Goal: Task Accomplishment & Management: Complete application form

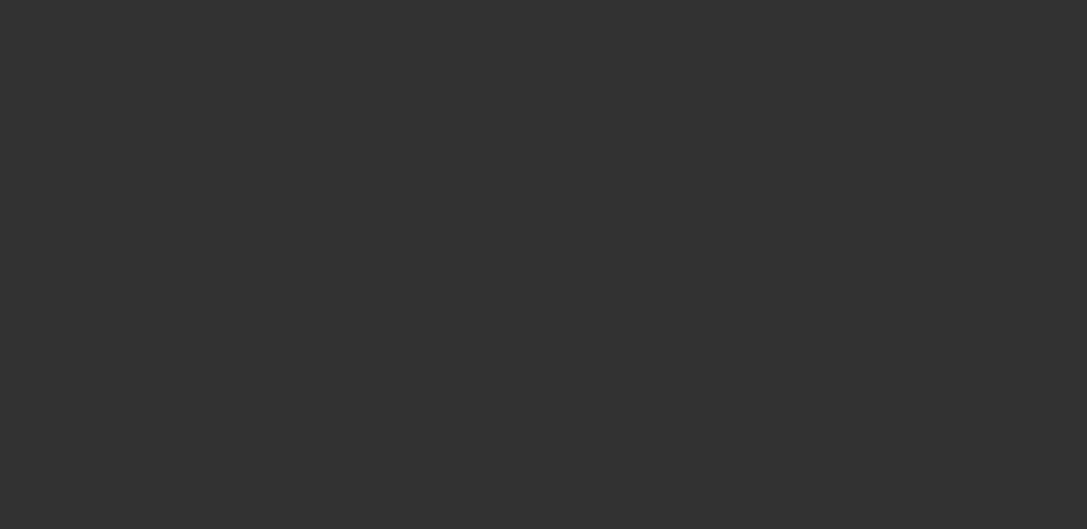
select select "0.15"
select select "2"
select select "0.1"
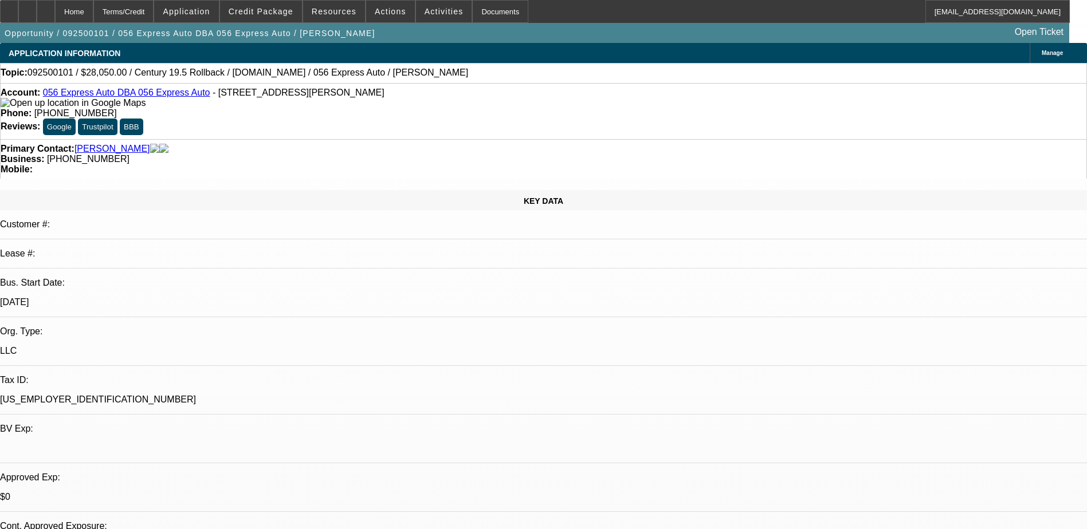
select select "1"
select select "2"
select select "4"
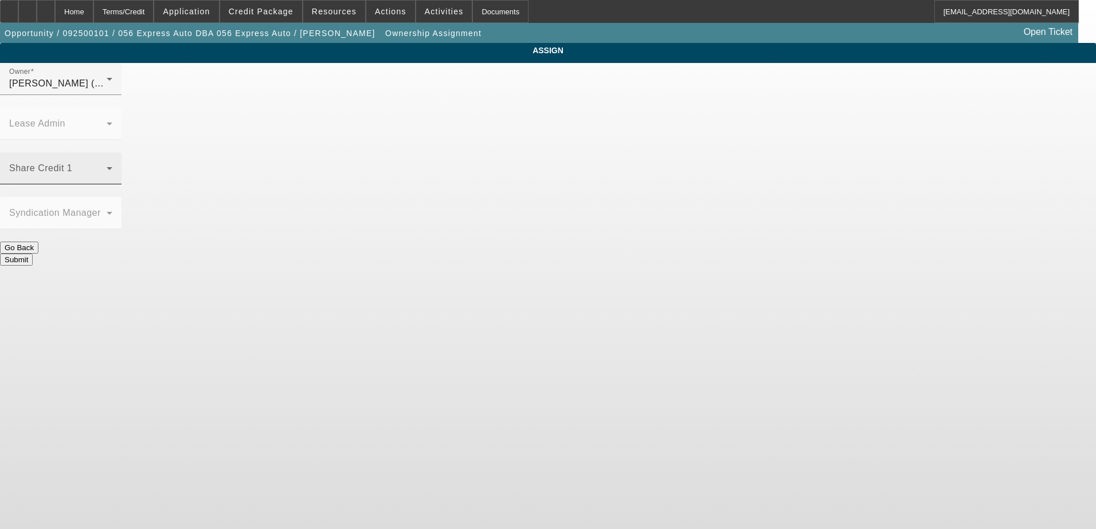
click at [107, 166] on span at bounding box center [57, 173] width 97 height 14
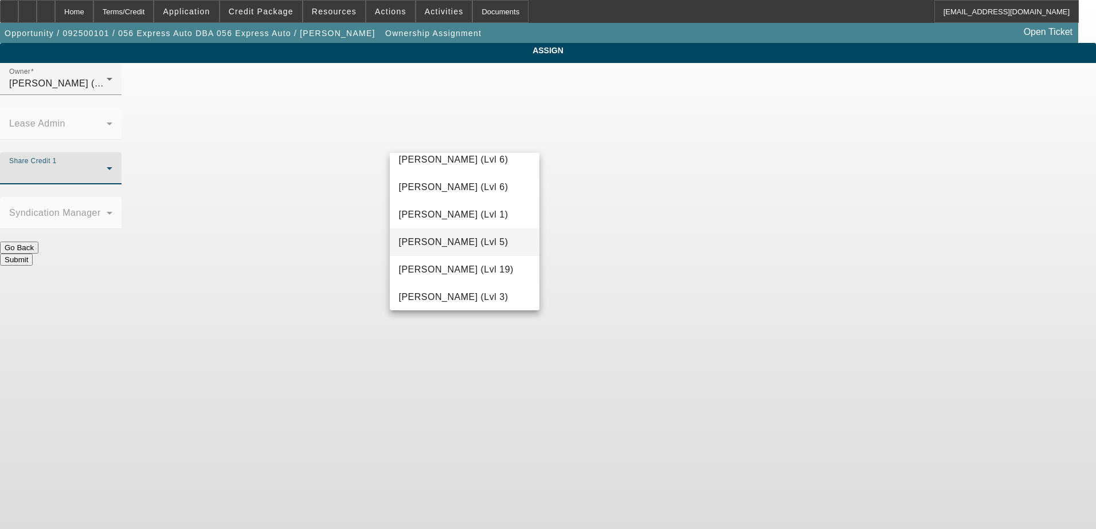
scroll to position [1031, 0]
click at [475, 244] on span "Oliva, Nicholas (Lvl 3)" at bounding box center [453, 240] width 109 height 14
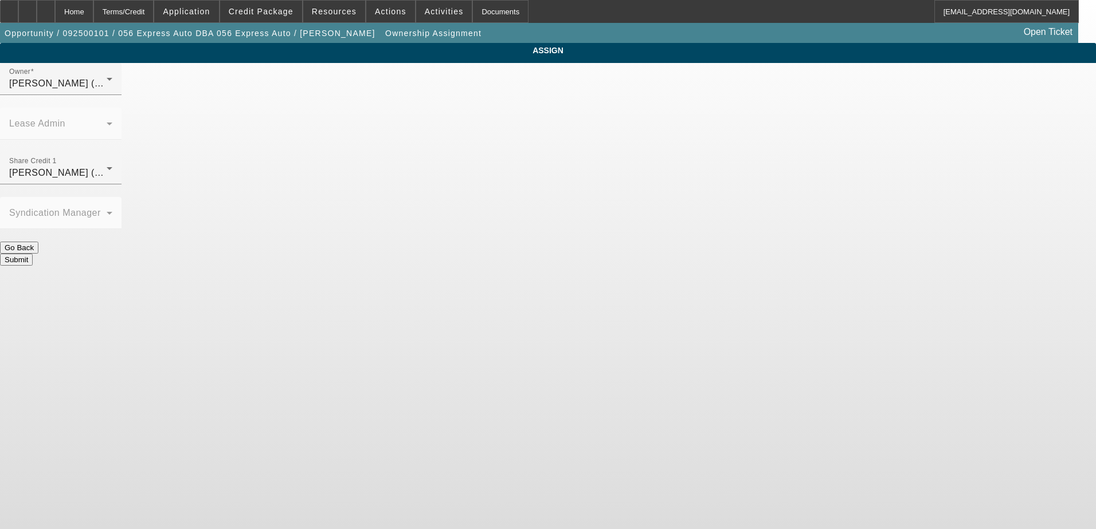
click at [33, 254] on button "Submit" at bounding box center [16, 260] width 33 height 12
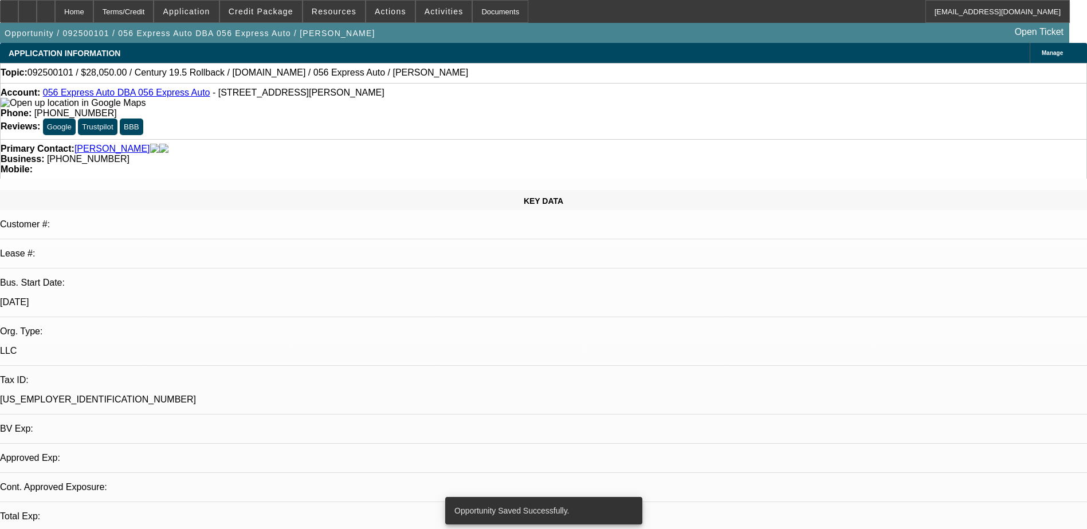
select select "0.15"
select select "2"
select select "0.1"
select select "4"
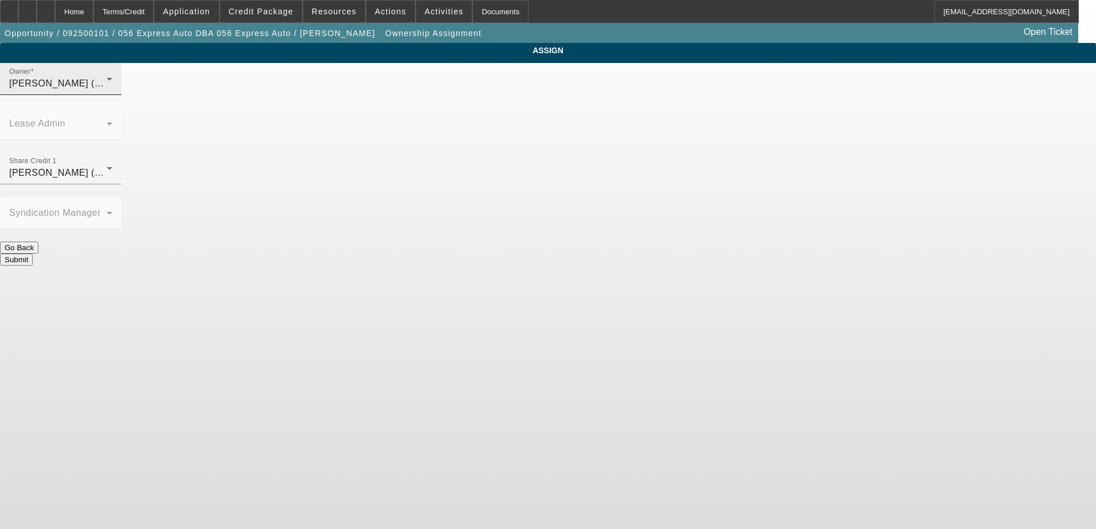
drag, startPoint x: 500, startPoint y: 97, endPoint x: 469, endPoint y: 99, distance: 31.0
click at [107, 91] on div "Hernandez, Edgar (Lvl 2)" at bounding box center [57, 84] width 97 height 14
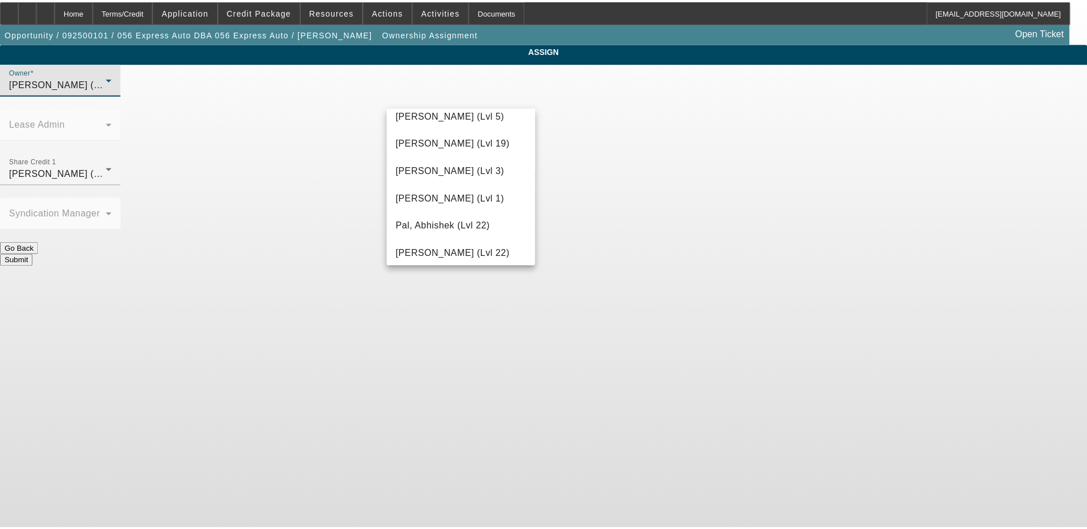
scroll to position [1168, 0]
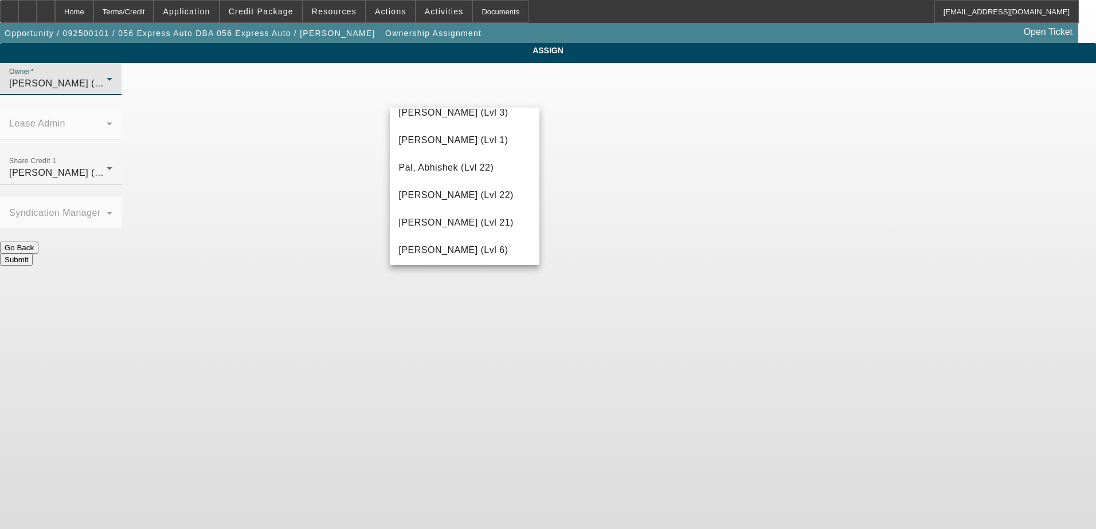
click at [279, 195] on div at bounding box center [548, 264] width 1096 height 529
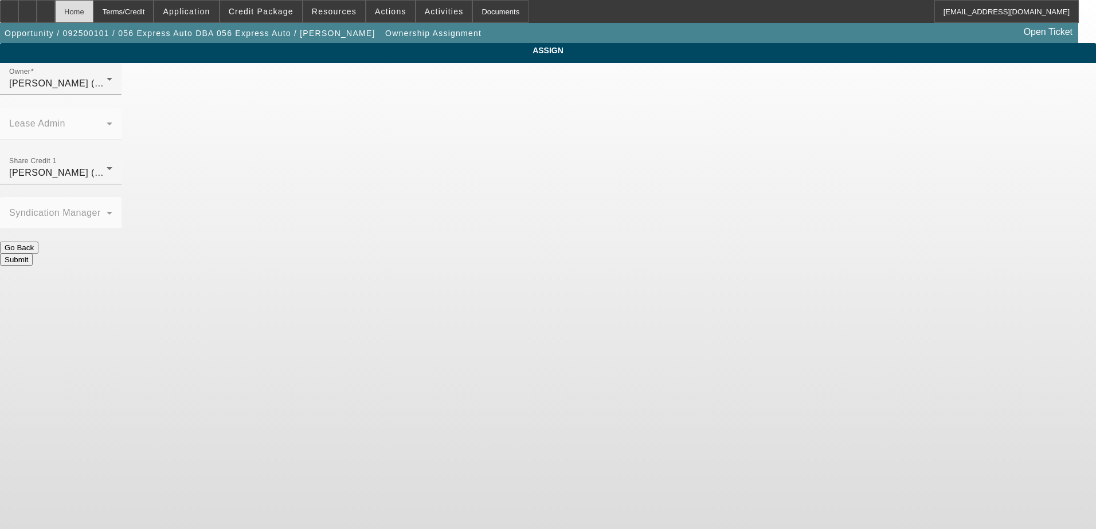
click at [93, 13] on div "Home" at bounding box center [74, 11] width 38 height 23
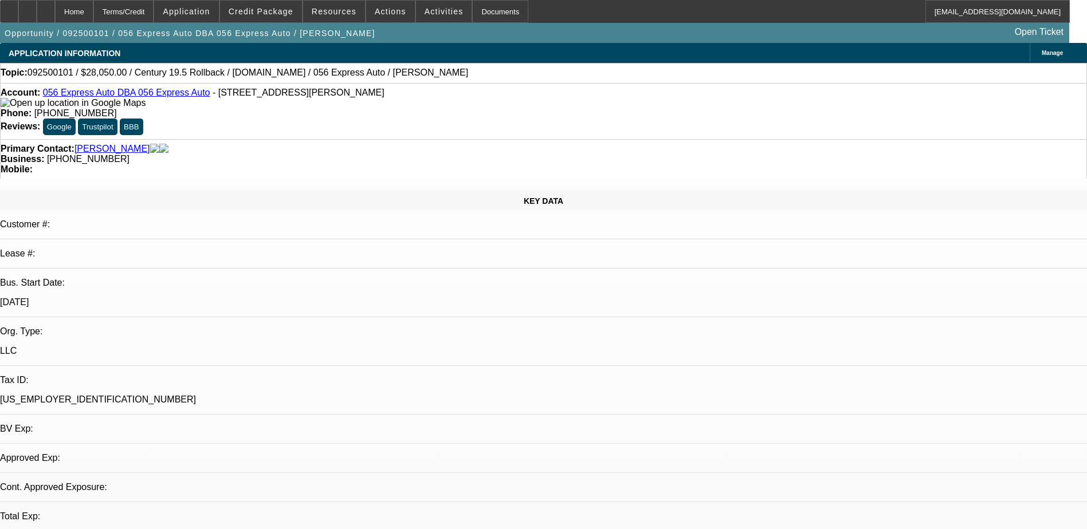
select select "0.15"
select select "2"
select select "0.1"
select select "4"
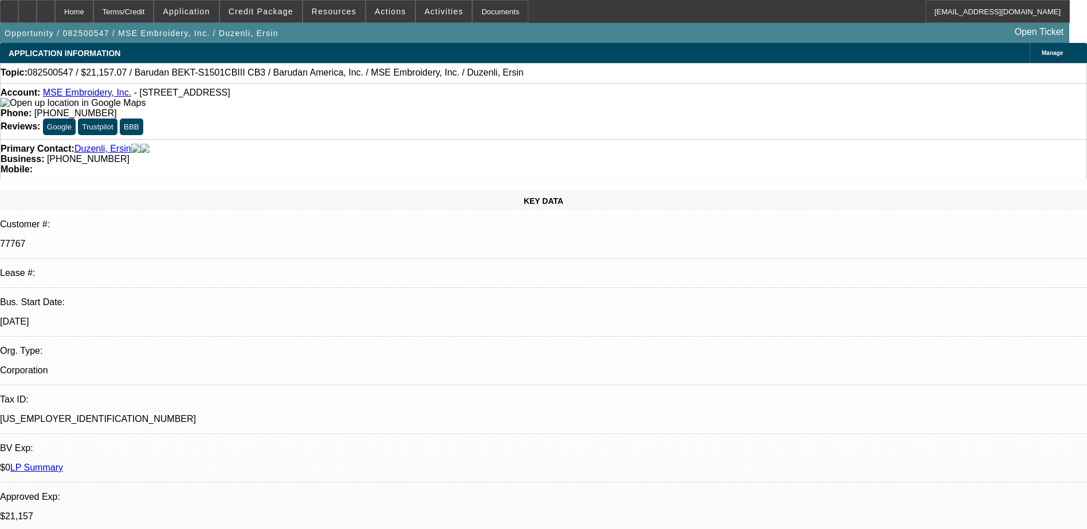
select select "0"
select select "6"
select select "0"
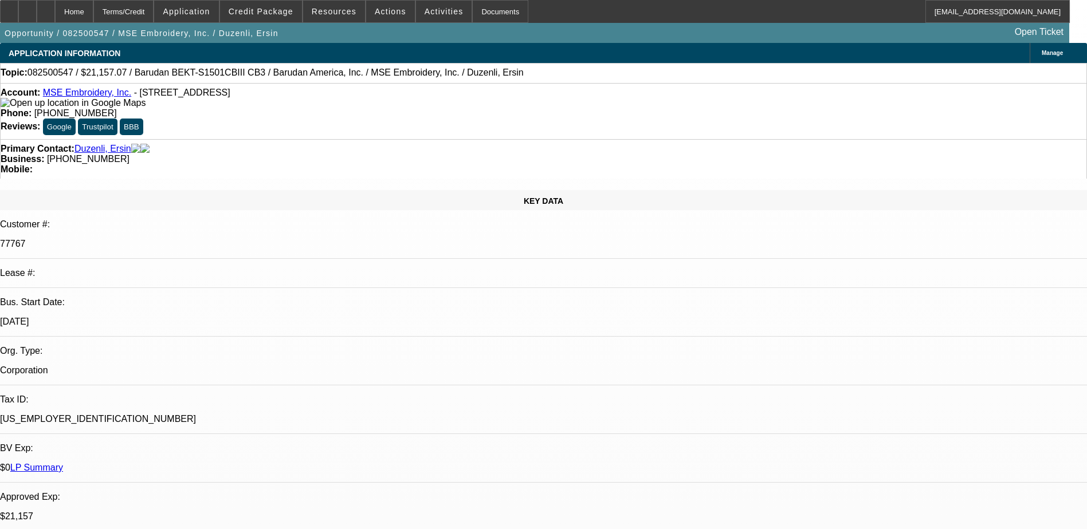
select select "0"
select select "2"
select select "0"
select select "6"
select select "0"
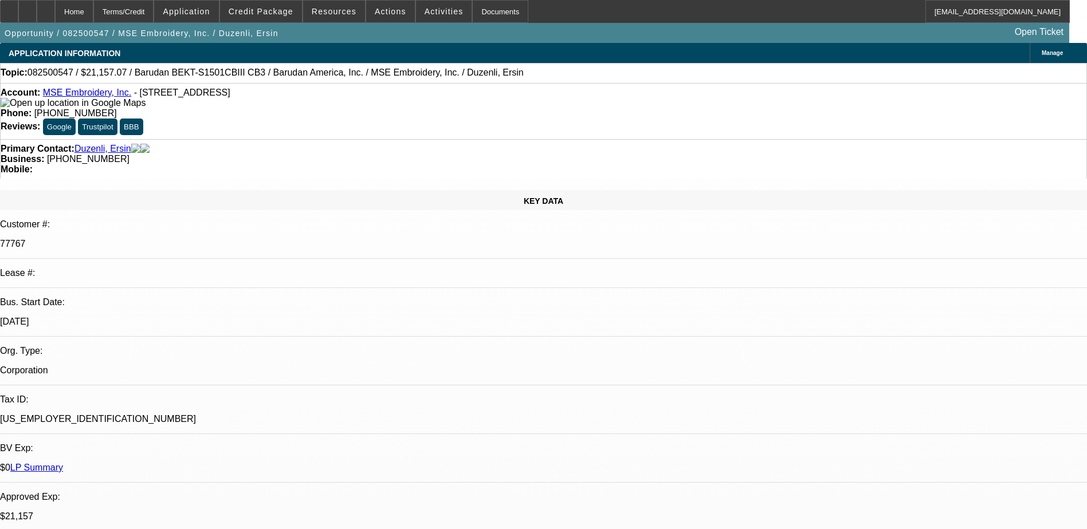
select select "0"
select select "6"
select select "0"
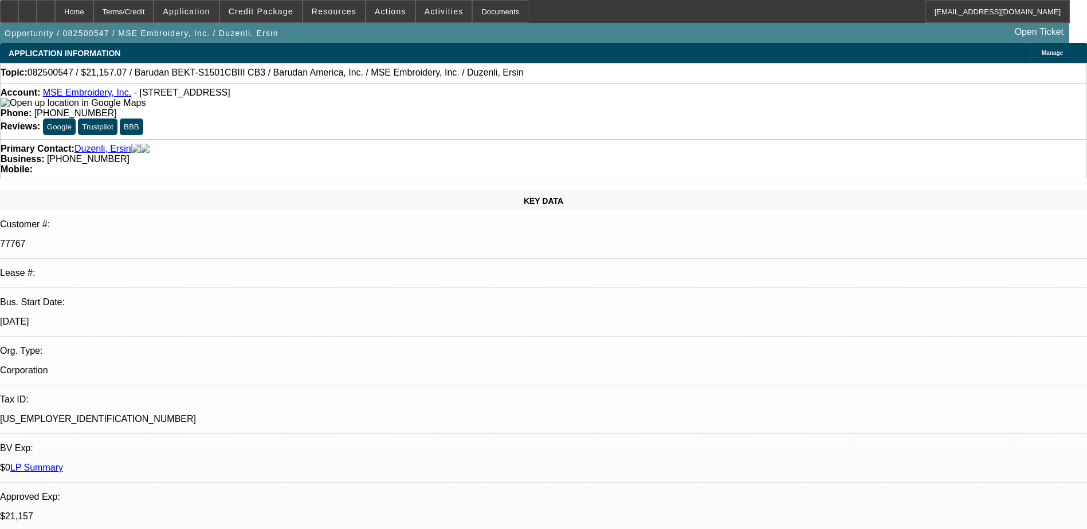
select select "2"
select select "0"
select select "6"
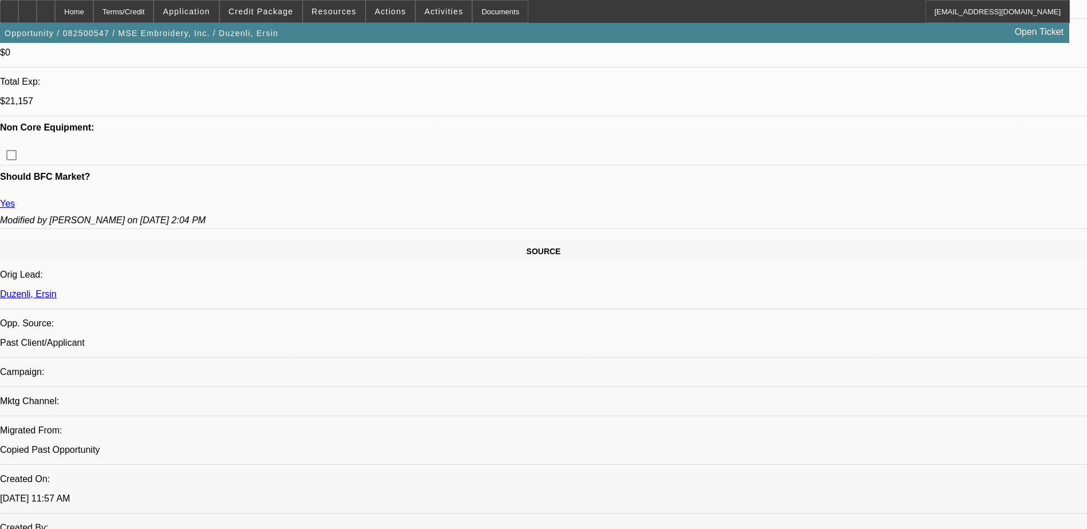
scroll to position [226, 0]
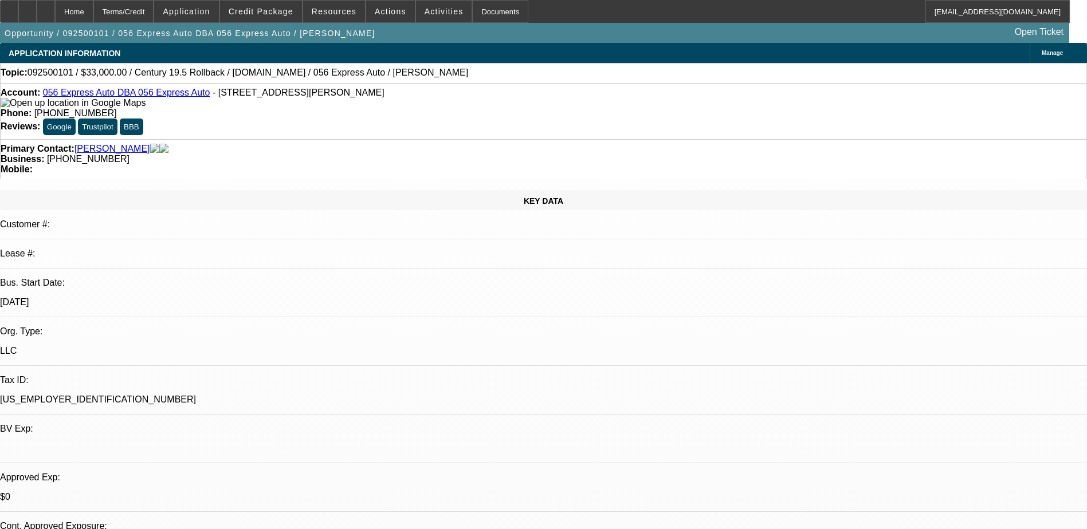
select select "0.15"
select select "2"
select select "0.1"
select select "4"
